Goal: Information Seeking & Learning: Find specific fact

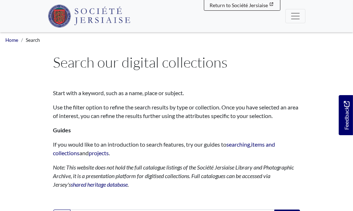
type input "*"
type input "**********"
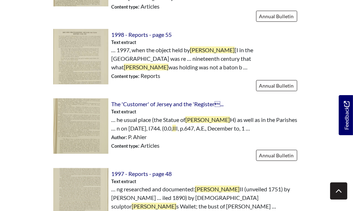
scroll to position [341, 0]
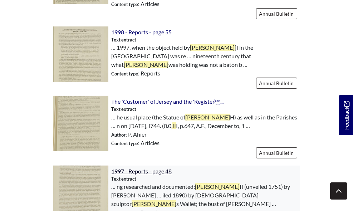
click at [111, 168] on span "1997 - Reports - page 48" at bounding box center [141, 171] width 60 height 7
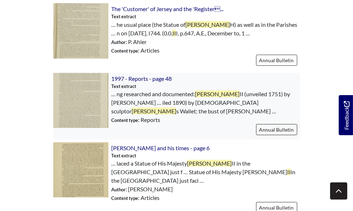
scroll to position [434, 0]
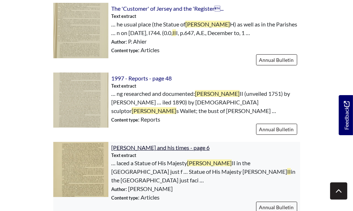
click at [123, 144] on span "Daniel Messervy and his times - page 6" at bounding box center [160, 147] width 98 height 7
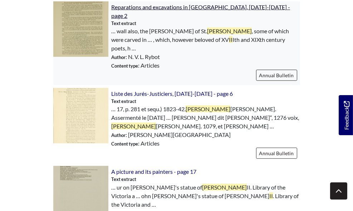
scroll to position [665, 0]
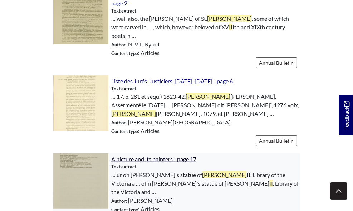
click at [136, 155] on span "A picture and its painters - page 17" at bounding box center [153, 158] width 85 height 7
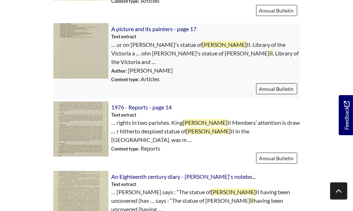
scroll to position [801, 0]
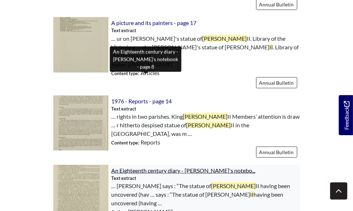
click at [205, 167] on span "An Eighteenth century diary - Thomas Le Maistre's notebo..." at bounding box center [183, 170] width 144 height 7
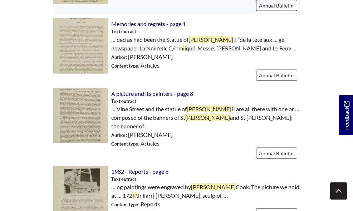
scroll to position [1201, 0]
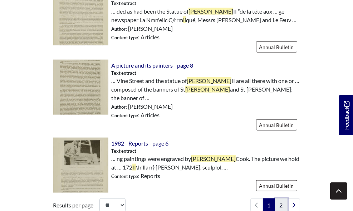
click at [287, 198] on link "2" at bounding box center [281, 205] width 13 height 14
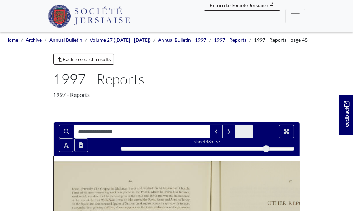
type input "**********"
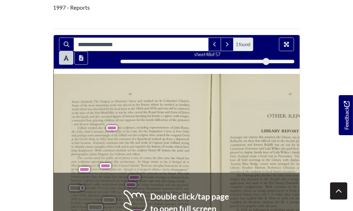
scroll to position [73, 0]
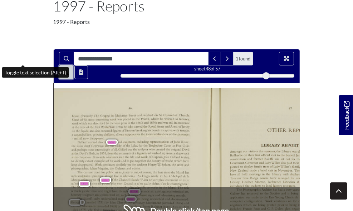
click at [64, 69] on icon "Toggle text selection (Alt+T)" at bounding box center [66, 72] width 5 height 6
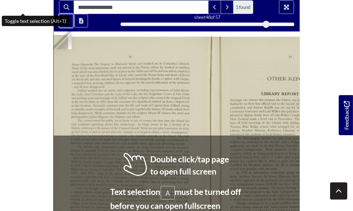
scroll to position [125, 0]
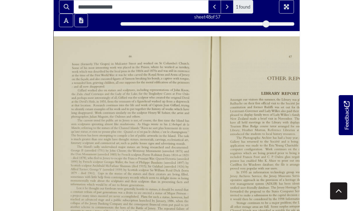
click at [48, 144] on icon "Previous Page" at bounding box center [50, 147] width 4 height 6
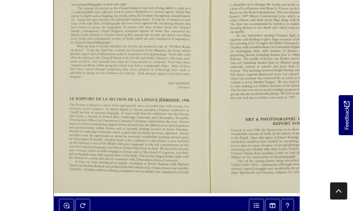
scroll to position [193, 0]
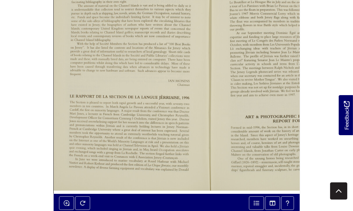
click at [277, 141] on div at bounding box center [290, 81] width 158 height 223
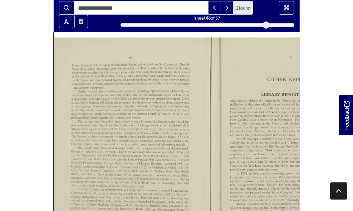
scroll to position [123, 0]
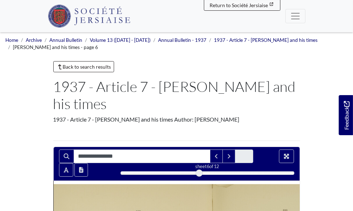
type input "**********"
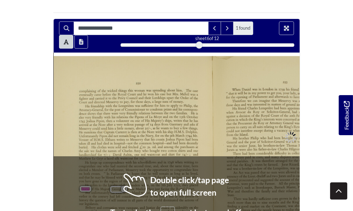
scroll to position [128, 0]
click at [54, 98] on div "252 complaining of the wicked things this woman was spreading about him. The ca…" at bounding box center [133, 166] width 158 height 220
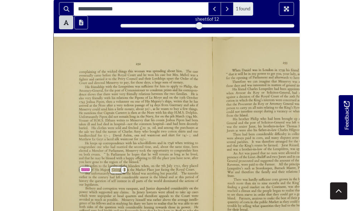
scroll to position [148, 0]
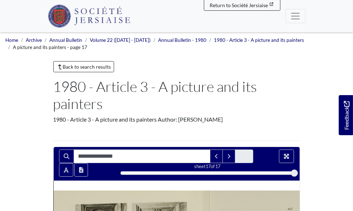
type input "**********"
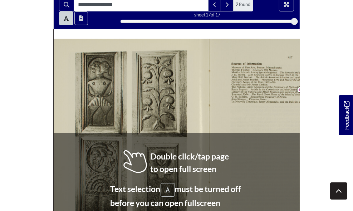
scroll to position [152, 0]
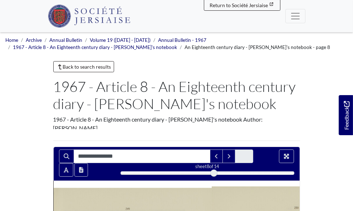
type input "**********"
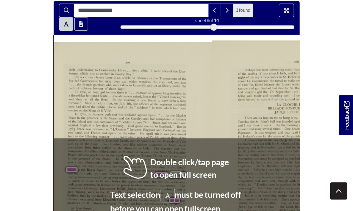
scroll to position [146, 0]
click at [135, 120] on span "paye.”(2)" at bounding box center [140, 122] width 10 height 4
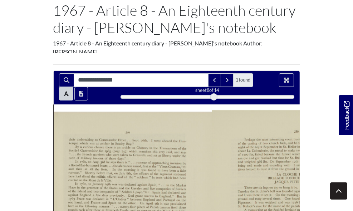
scroll to position [76, 0]
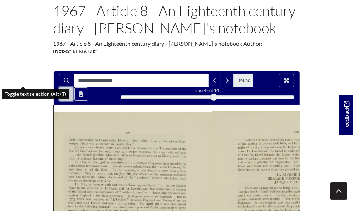
click at [64, 91] on icon "Toggle text selection (Alt+T)" at bounding box center [66, 94] width 5 height 6
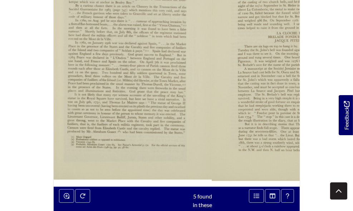
scroll to position [217, 0]
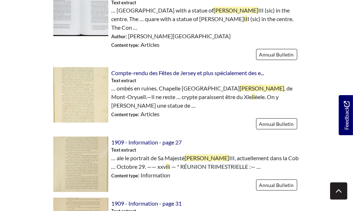
scroll to position [725, 0]
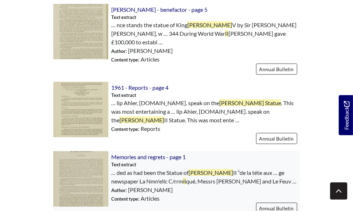
scroll to position [1119, 0]
